Goal: Information Seeking & Learning: Learn about a topic

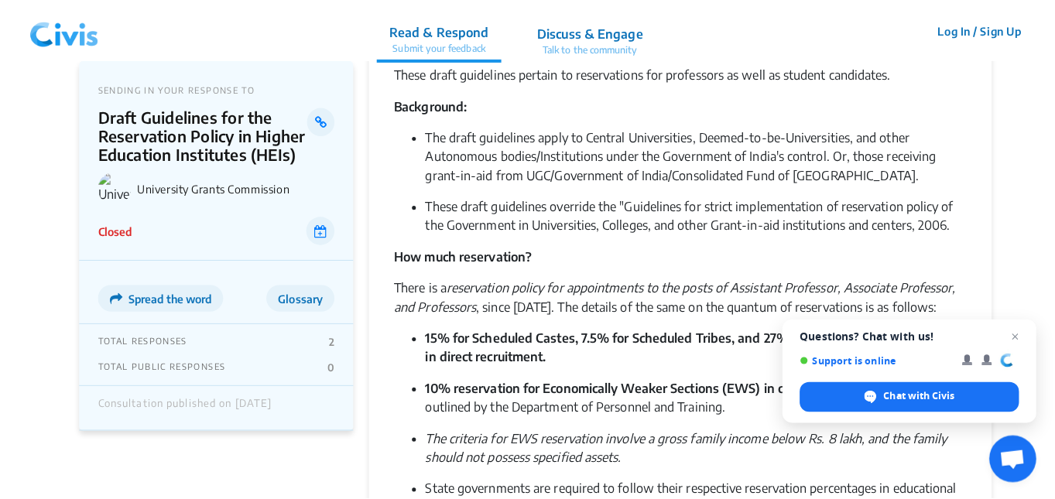
scroll to position [207, 0]
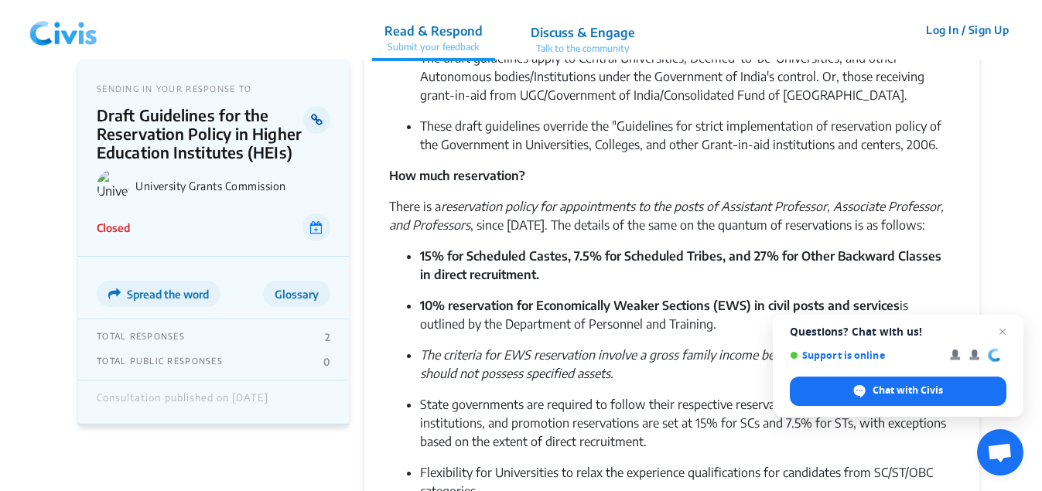
click at [316, 118] on icon at bounding box center [317, 120] width 12 height 12
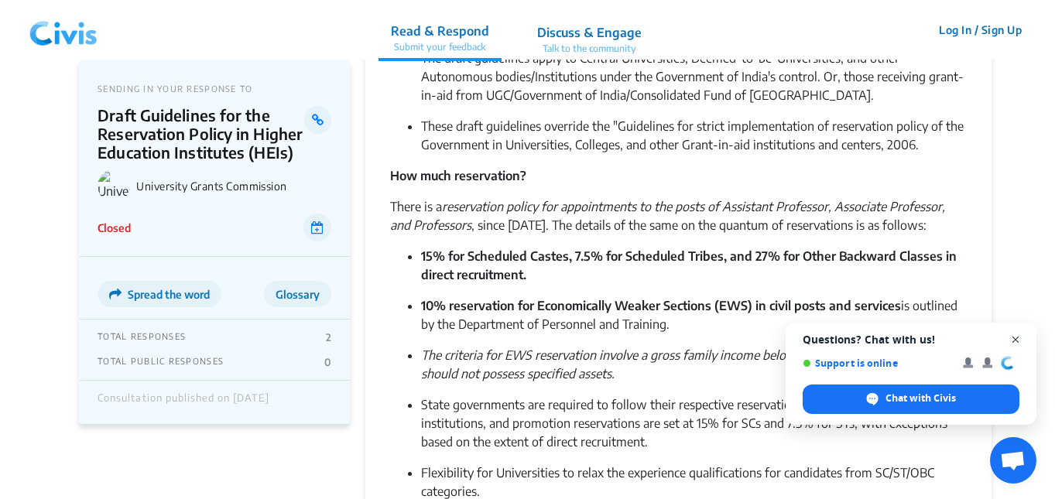
click at [1013, 340] on span "Open chat" at bounding box center [1015, 339] width 19 height 19
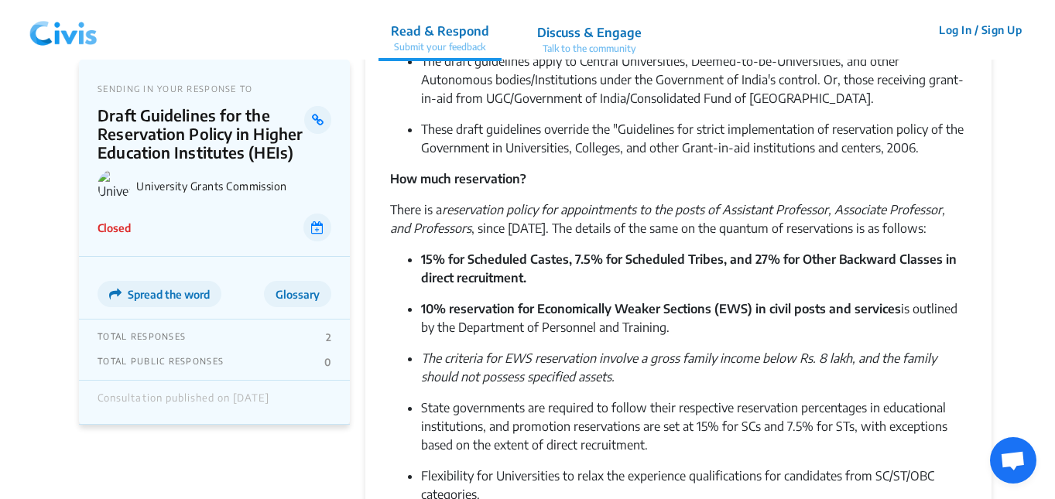
scroll to position [198, 0]
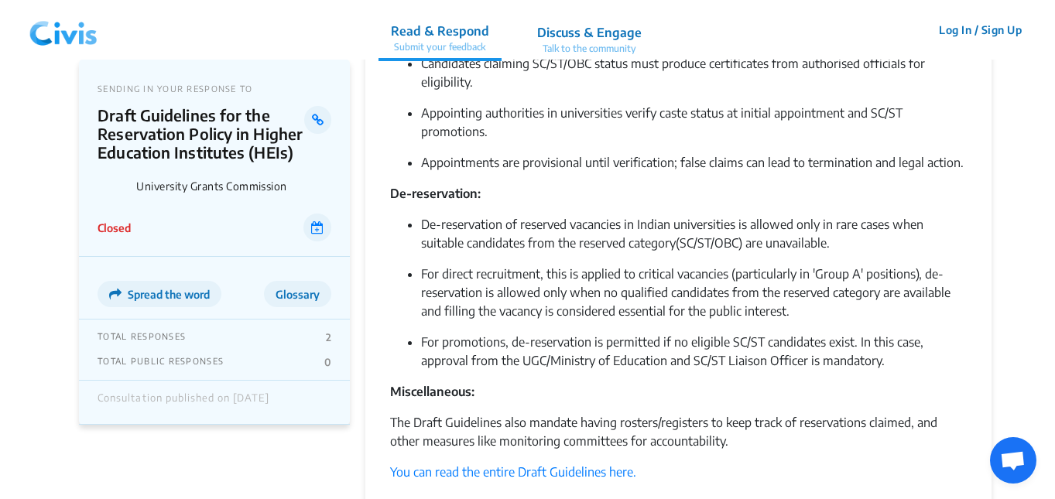
scroll to position [1441, 0]
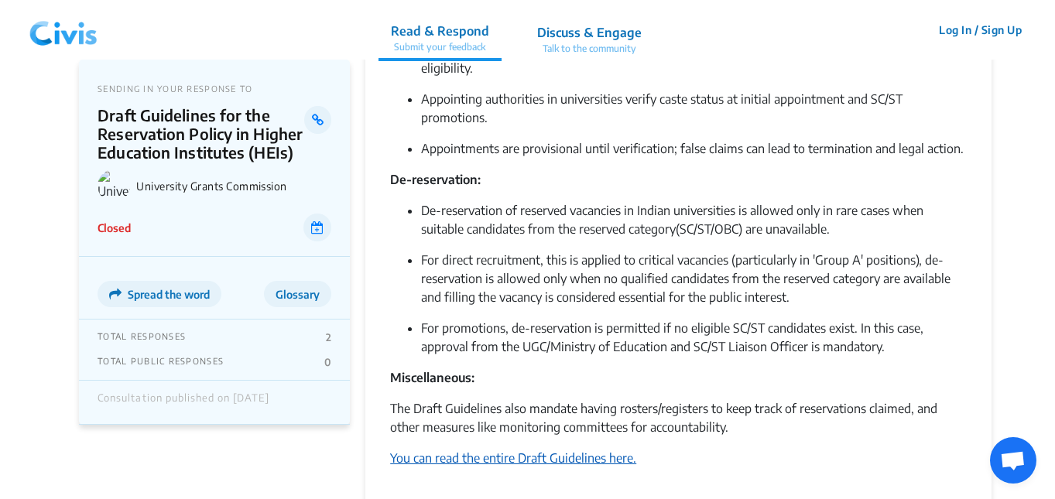
click at [526, 456] on link "You can read the entire Draft Guidelines here." at bounding box center [513, 457] width 246 height 15
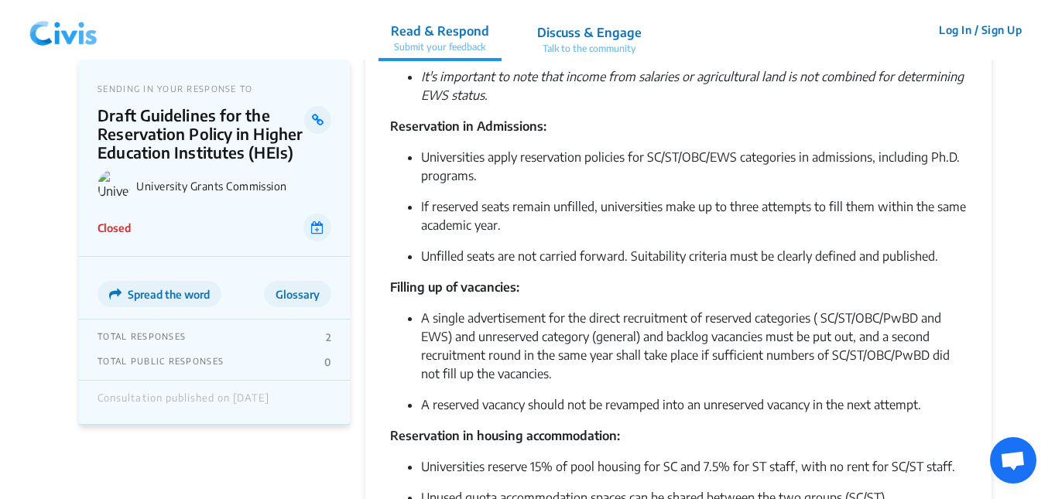
scroll to position [619, 0]
